Goal: Navigation & Orientation: Find specific page/section

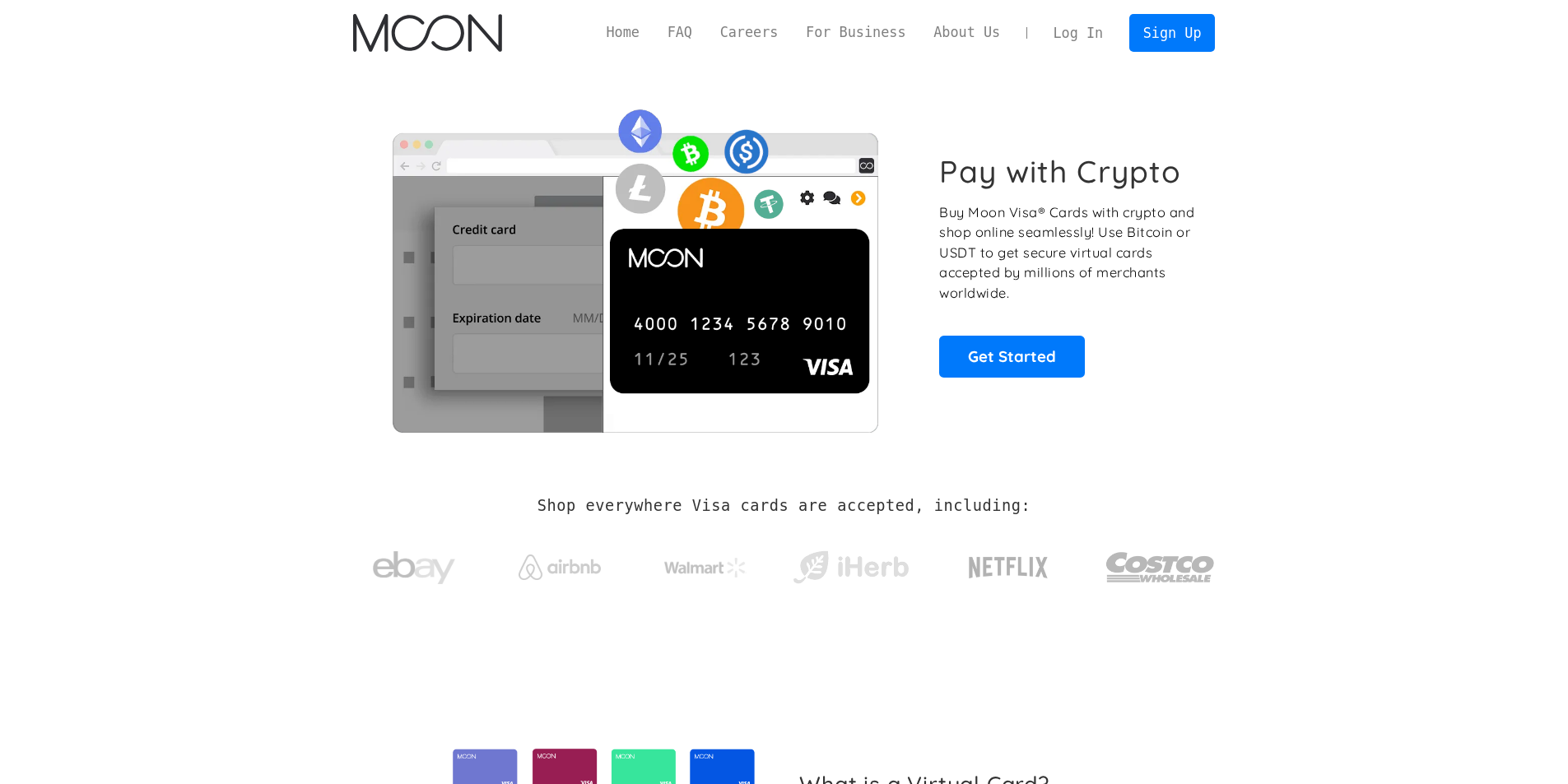
click at [1085, 35] on link "Log In" at bounding box center [1078, 33] width 77 height 36
